Goal: Information Seeking & Learning: Check status

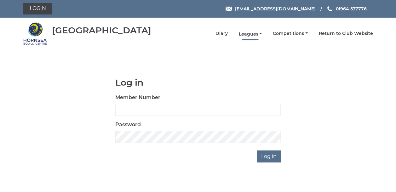
click at [250, 33] on link "Leagues" at bounding box center [250, 34] width 23 height 6
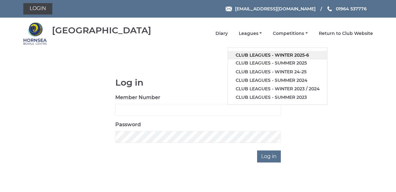
click at [260, 55] on link "Club leagues - Winter 2025-6" at bounding box center [277, 55] width 99 height 9
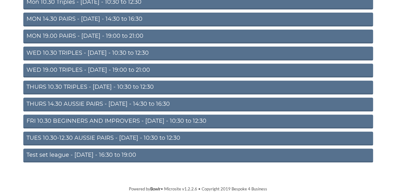
scroll to position [91, 0]
click at [62, 121] on link "FRI 10.30 BEGINNERS AND IMPROVERS - Friday - 10:30 to 12:30" at bounding box center [198, 122] width 350 height 14
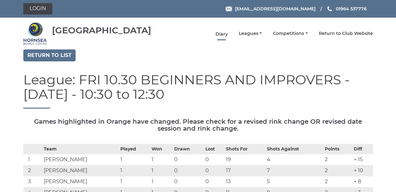
click at [222, 32] on link "Diary" at bounding box center [221, 34] width 12 height 6
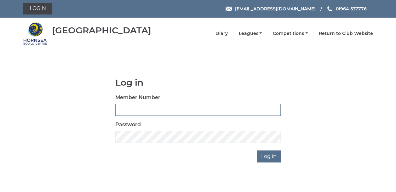
click at [143, 109] on input "Member Number" at bounding box center [197, 110] width 165 height 12
type input "0790"
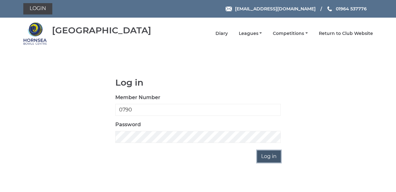
click at [265, 155] on input "Log in" at bounding box center [269, 157] width 24 height 12
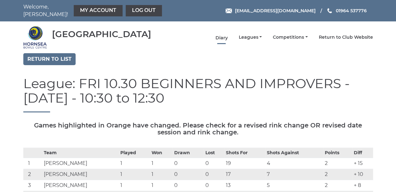
click at [225, 35] on link "Diary" at bounding box center [221, 38] width 12 height 6
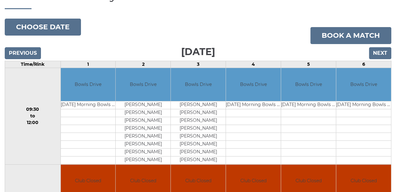
scroll to position [57, 0]
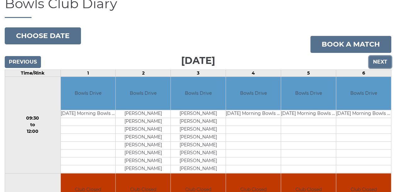
click at [382, 61] on input "Next" at bounding box center [380, 62] width 22 height 12
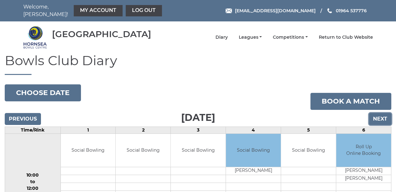
click at [380, 115] on input "Next" at bounding box center [380, 119] width 22 height 12
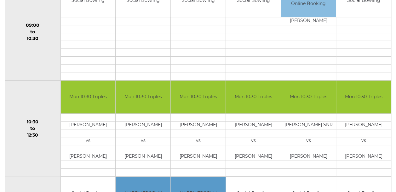
scroll to position [29, 0]
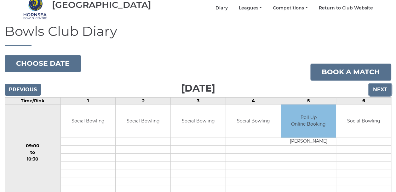
click at [374, 85] on input "Next" at bounding box center [380, 90] width 22 height 12
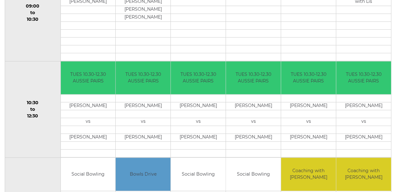
scroll to position [92, 0]
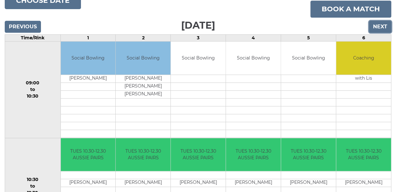
click at [380, 22] on input "Next" at bounding box center [380, 27] width 22 height 12
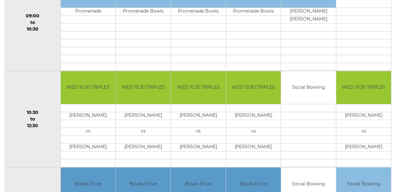
scroll to position [61, 0]
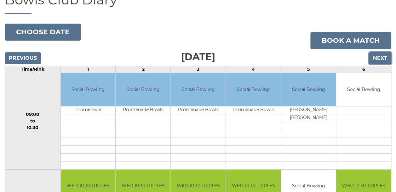
click at [380, 53] on input "Next" at bounding box center [380, 58] width 22 height 12
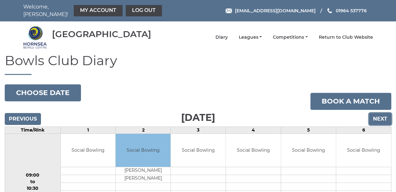
click at [376, 117] on input "Next" at bounding box center [380, 119] width 22 height 12
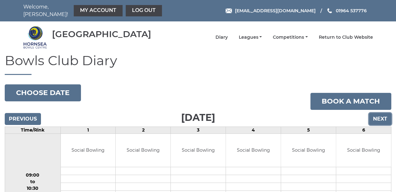
click at [381, 116] on input "Next" at bounding box center [380, 119] width 22 height 12
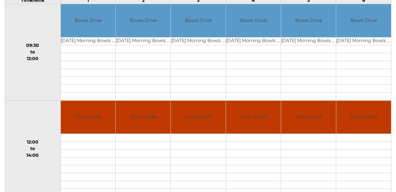
scroll to position [63, 0]
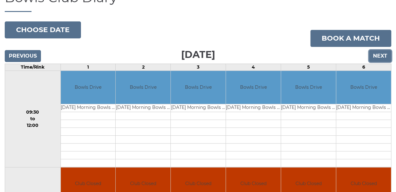
click at [375, 55] on input "Next" at bounding box center [380, 56] width 22 height 12
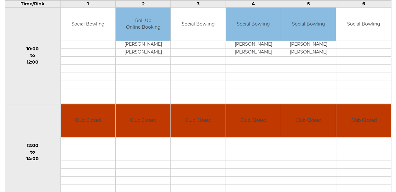
scroll to position [26, 0]
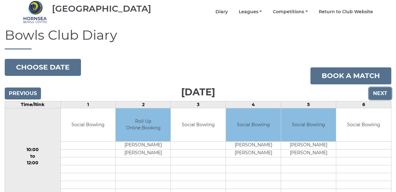
click at [375, 93] on input "Next" at bounding box center [380, 94] width 22 height 12
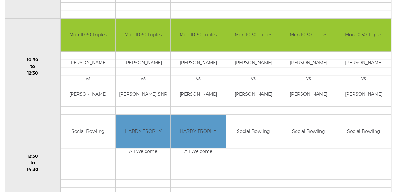
scroll to position [61, 0]
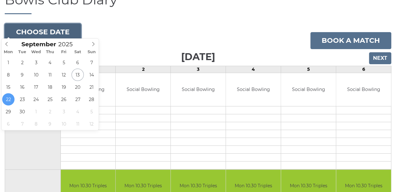
click at [57, 28] on button "Choose date" at bounding box center [43, 32] width 76 height 17
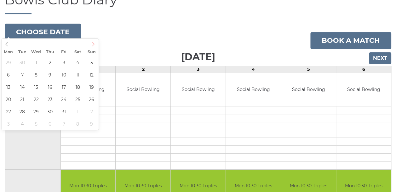
click at [93, 45] on icon at bounding box center [93, 44] width 4 height 4
type input "[DATE]"
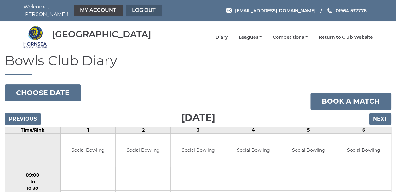
click at [135, 8] on link "Log out" at bounding box center [144, 10] width 36 height 11
